Goal: Task Accomplishment & Management: Manage account settings

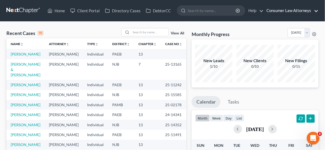
click at [288, 11] on link "Consumer Law Attorneys" at bounding box center [291, 11] width 54 height 10
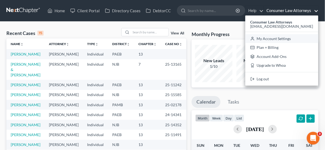
click at [286, 38] on link "My Account Settings" at bounding box center [281, 38] width 73 height 9
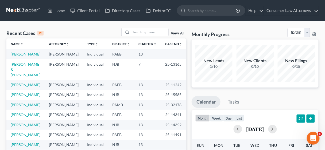
select select "24"
select select "9"
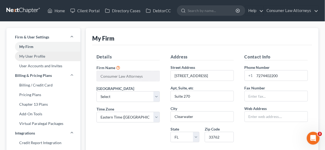
click at [38, 56] on link "My User Profile" at bounding box center [43, 57] width 74 height 10
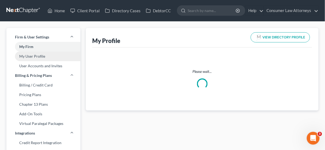
select select "45"
select select "80"
select select "attorney"
select select "1"
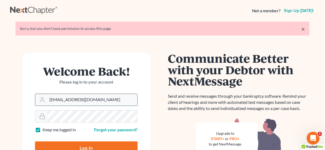
drag, startPoint x: 107, startPoint y: 103, endPoint x: 44, endPoint y: 103, distance: 63.0
click at [44, 103] on div "[EMAIL_ADDRESS][DOMAIN_NAME]" at bounding box center [86, 100] width 103 height 12
type input "[EMAIL_ADDRESS][DOMAIN_NAME]"
click at [85, 143] on input "Log In" at bounding box center [86, 148] width 103 height 13
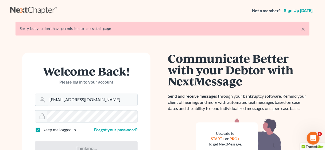
type input "Thinking..."
